Goal: Connect with others: Connect with others

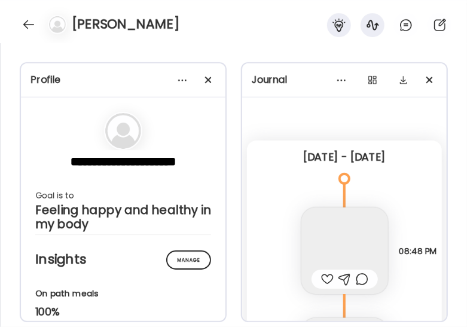
scroll to position [32, 0]
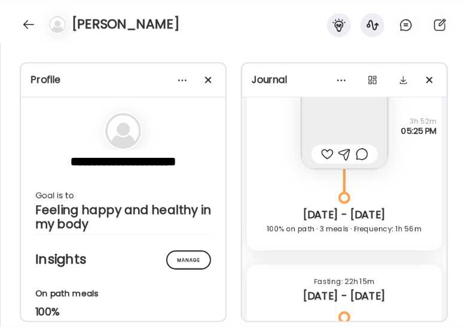
click at [32, 30] on div at bounding box center [28, 24] width 19 height 19
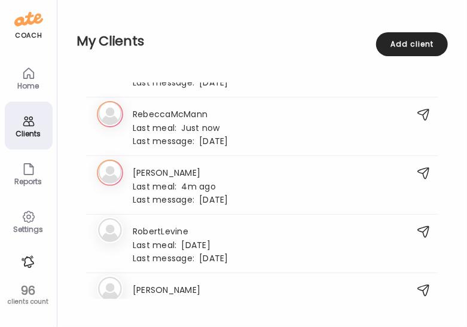
scroll to position [2273, 0]
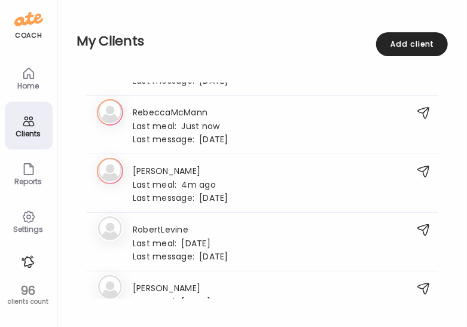
click at [175, 223] on h3 "RobertLevine" at bounding box center [181, 229] width 96 height 13
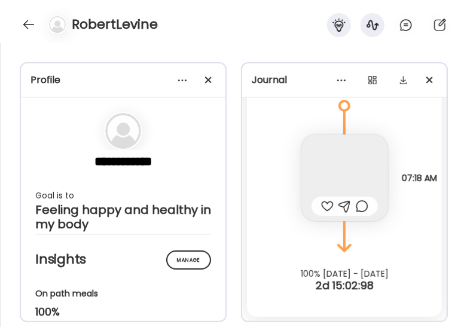
scroll to position [1711, 0]
click at [333, 179] on img at bounding box center [344, 178] width 87 height 87
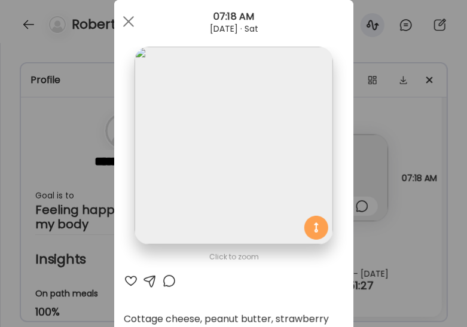
scroll to position [0, 0]
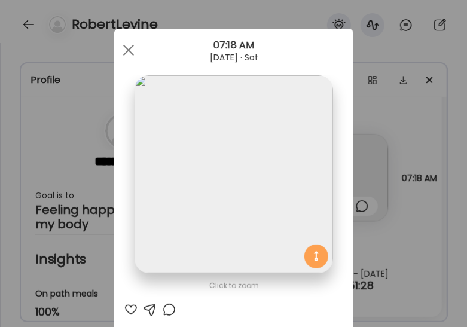
click at [125, 51] on span at bounding box center [128, 50] width 11 height 11
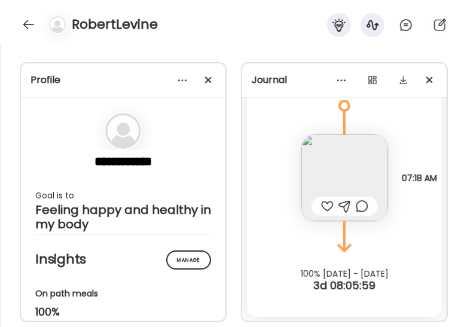
scroll to position [11938, 0]
click at [330, 159] on img at bounding box center [344, 178] width 87 height 87
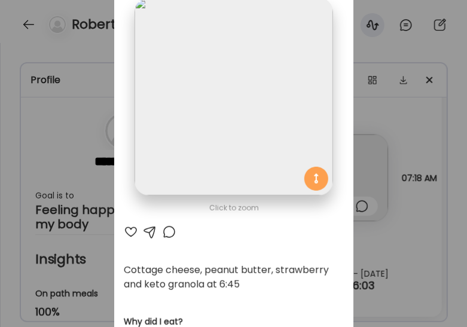
scroll to position [0, 0]
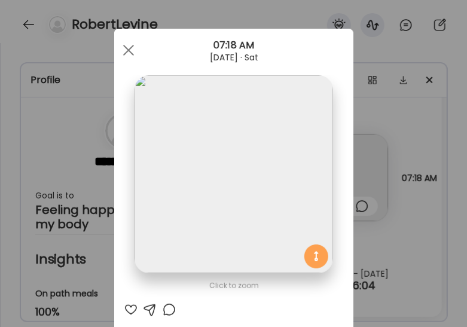
click at [129, 54] on span at bounding box center [128, 50] width 11 height 11
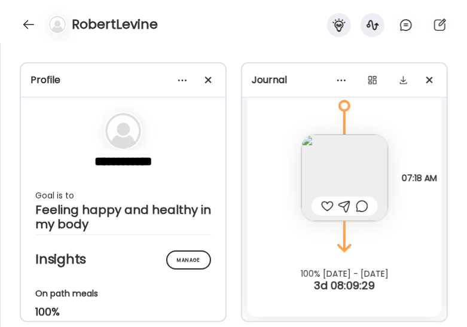
click at [334, 175] on img at bounding box center [344, 178] width 87 height 87
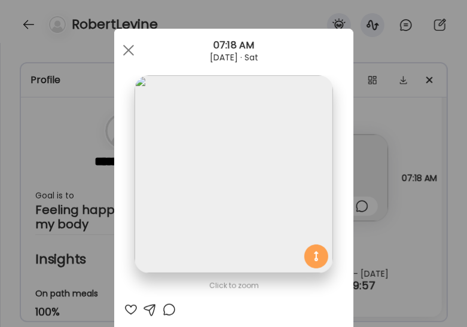
click at [124, 47] on div at bounding box center [129, 50] width 24 height 24
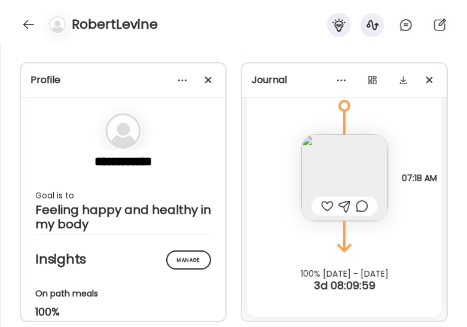
click at [316, 159] on img at bounding box center [344, 178] width 87 height 87
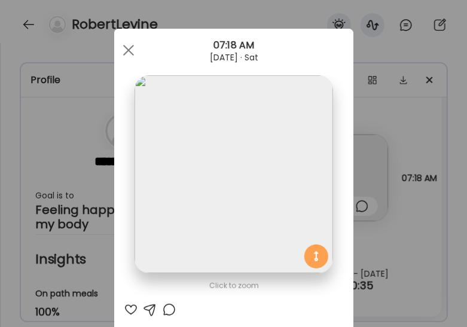
click at [124, 49] on span at bounding box center [128, 50] width 11 height 11
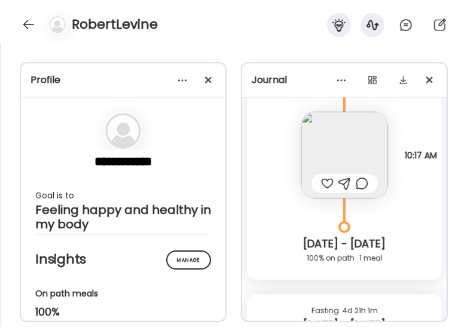
scroll to position [11659, 0]
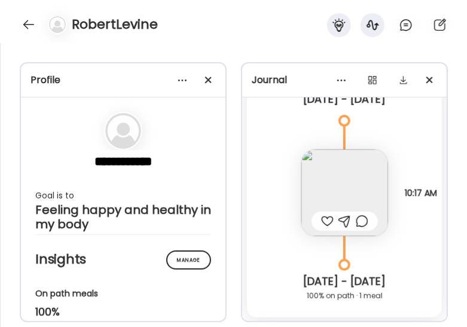
click at [319, 195] on img at bounding box center [344, 193] width 87 height 87
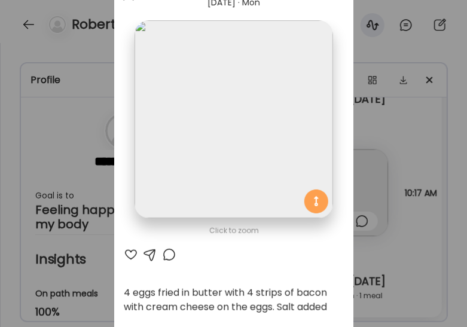
scroll to position [0, 0]
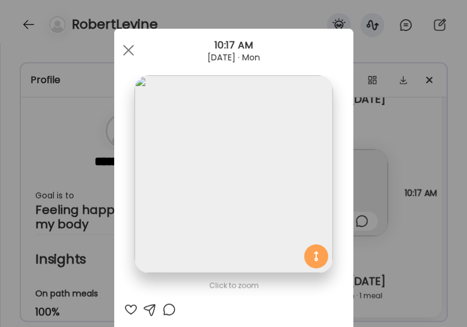
click at [125, 51] on span at bounding box center [128, 50] width 11 height 11
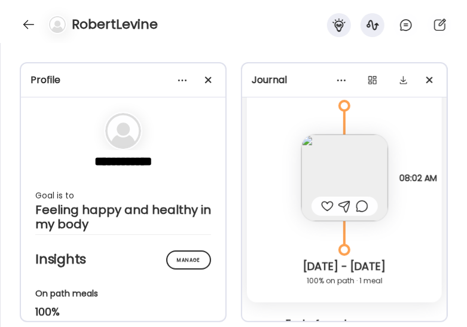
scroll to position [11300, 0]
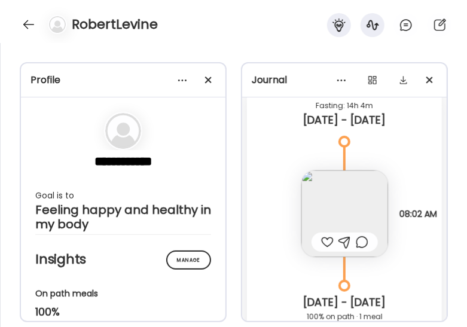
click at [343, 219] on img at bounding box center [344, 213] width 87 height 87
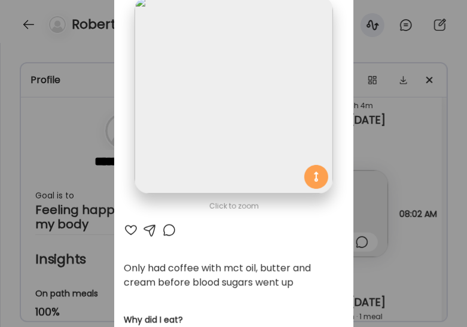
scroll to position [0, 0]
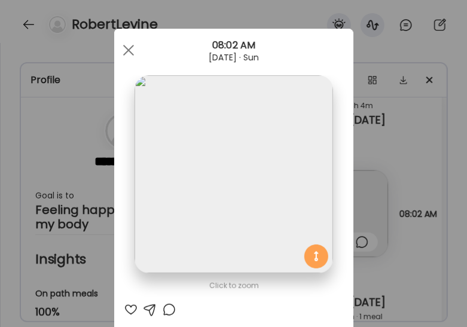
click at [126, 49] on span at bounding box center [128, 50] width 11 height 11
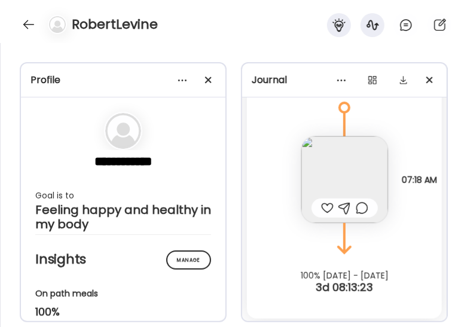
scroll to position [11938, 0]
